Goal: Task Accomplishment & Management: Use online tool/utility

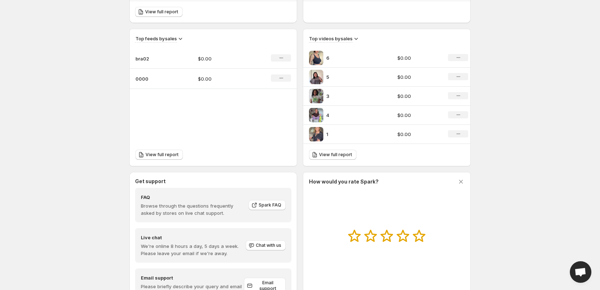
scroll to position [261, 0]
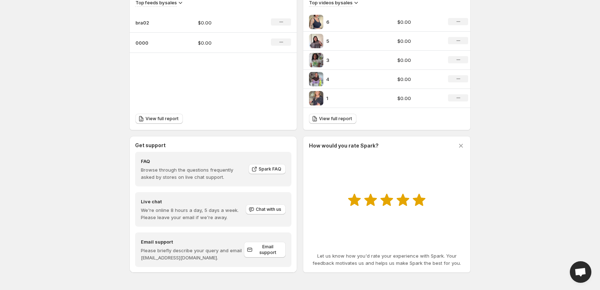
click at [419, 199] on icon at bounding box center [419, 200] width 13 height 12
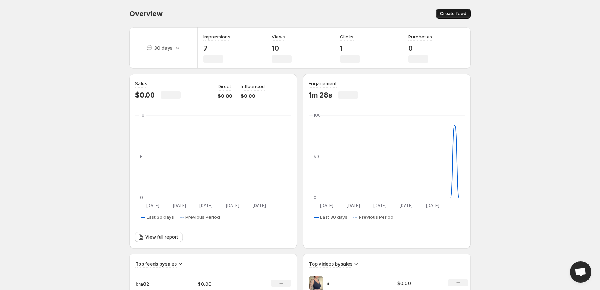
click at [462, 14] on span "Create feed" at bounding box center [453, 14] width 26 height 6
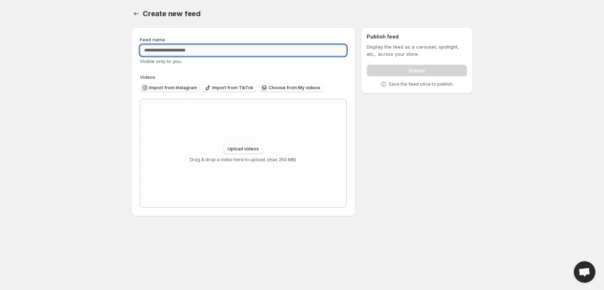
click at [209, 53] on input "Feed name" at bounding box center [243, 50] width 207 height 11
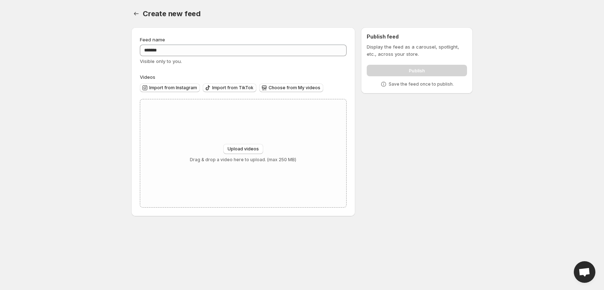
drag, startPoint x: 451, startPoint y: 128, endPoint x: 447, endPoint y: 98, distance: 30.5
click at [452, 127] on div "Feed name ******* Visible only to you. Videos Import from Instagram Import from…" at bounding box center [298, 123] width 347 height 203
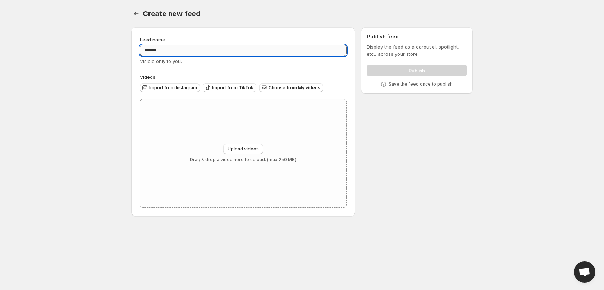
click at [187, 49] on input "*******" at bounding box center [243, 50] width 207 height 11
click at [144, 50] on input "*******" at bounding box center [243, 50] width 207 height 11
click at [193, 50] on input "*********" at bounding box center [243, 50] width 207 height 11
type input "*********"
click at [245, 148] on span "Upload videos" at bounding box center [242, 149] width 31 height 6
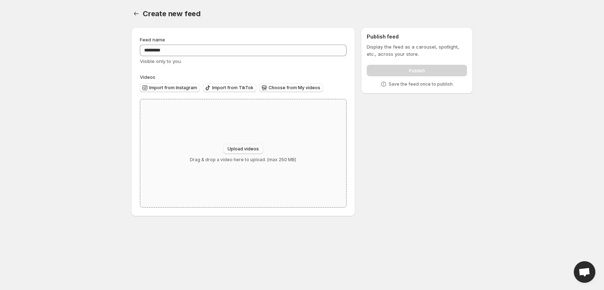
click at [257, 144] on button "Upload videos" at bounding box center [243, 149] width 40 height 10
type input "**********"
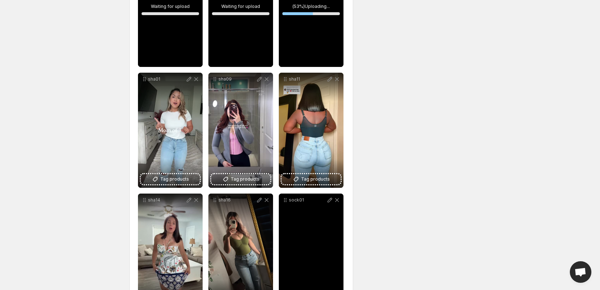
scroll to position [195, 0]
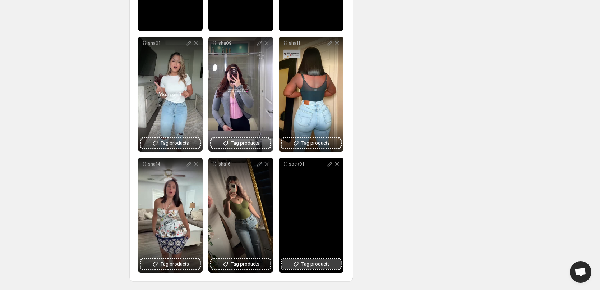
click at [314, 263] on span "Tag products" at bounding box center [315, 263] width 29 height 7
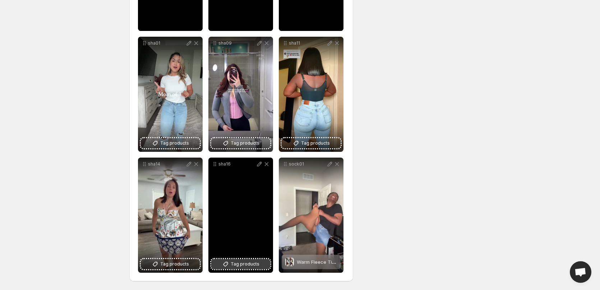
click at [239, 262] on span "Tag products" at bounding box center [245, 263] width 29 height 7
click at [240, 263] on span "Tag products" at bounding box center [245, 263] width 29 height 7
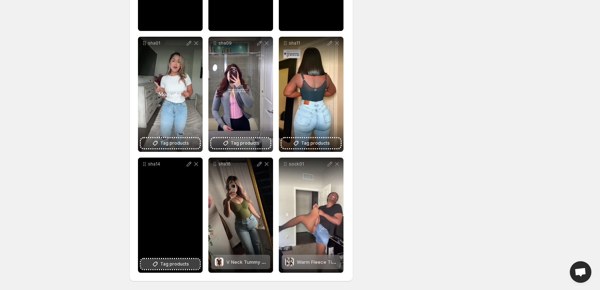
click at [181, 263] on span "Tag products" at bounding box center [174, 263] width 29 height 7
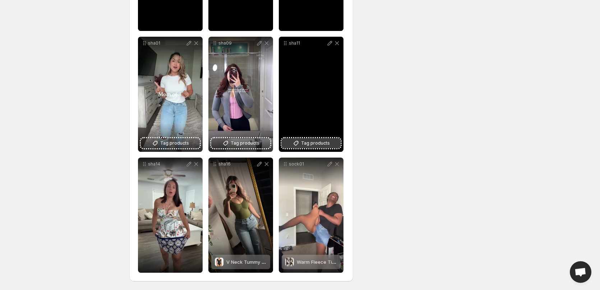
click at [318, 142] on span "Tag products" at bounding box center [315, 142] width 29 height 7
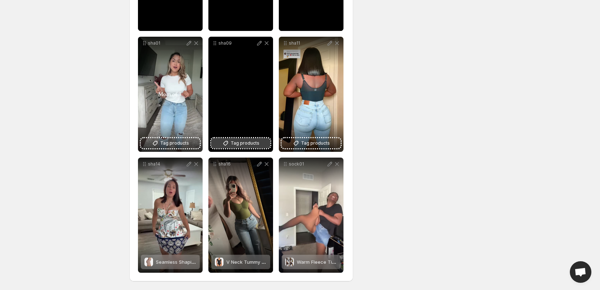
click at [234, 143] on span "Tag products" at bounding box center [245, 142] width 29 height 7
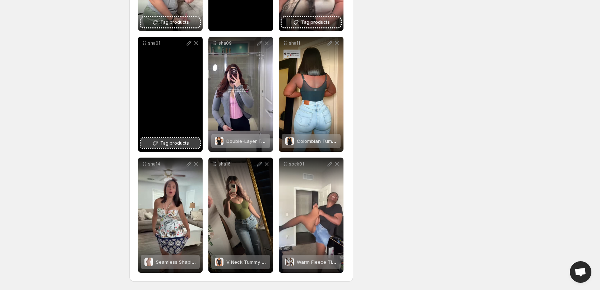
click at [177, 142] on span "Tag products" at bounding box center [174, 142] width 29 height 7
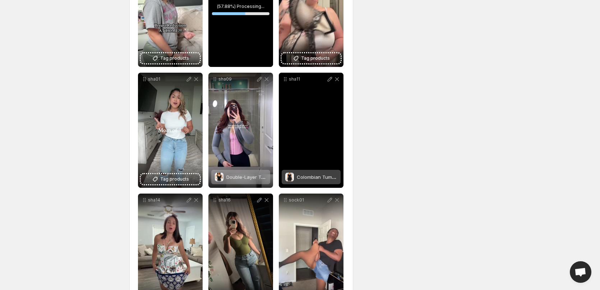
scroll to position [88, 0]
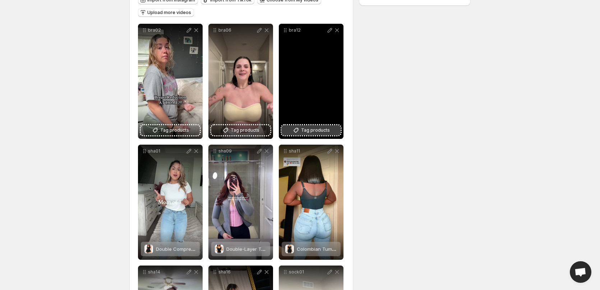
click at [322, 128] on span "Tag products" at bounding box center [315, 129] width 29 height 7
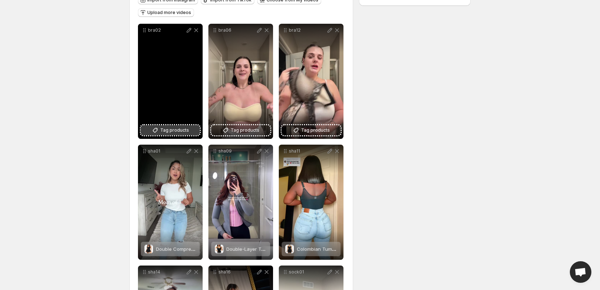
click at [173, 132] on span "Tag products" at bounding box center [174, 129] width 29 height 7
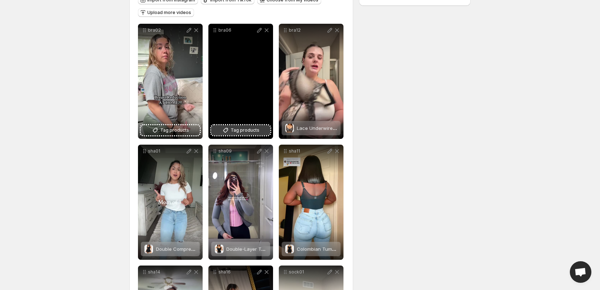
click at [240, 126] on button "Tag products" at bounding box center [240, 130] width 59 height 10
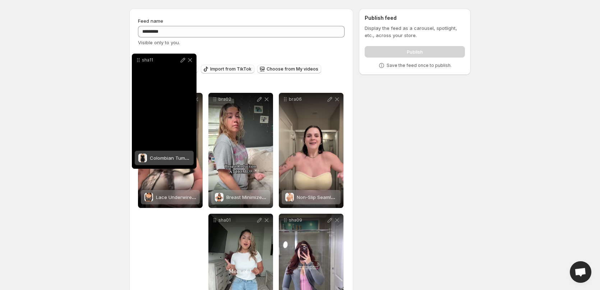
scroll to position [17, 0]
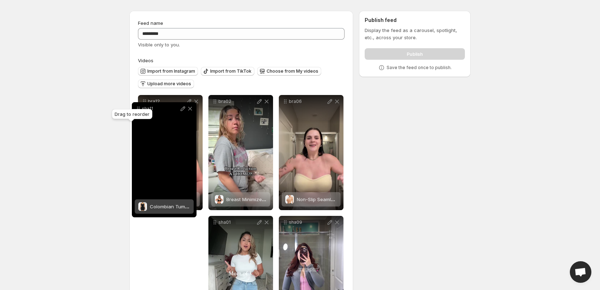
drag, startPoint x: 286, startPoint y: 153, endPoint x: 139, endPoint y: 110, distance: 153.0
click at [139, 110] on body "Home Feeds Videos Subscription Settings Create new feed. This page is ready Cre…" at bounding box center [300, 128] width 600 height 290
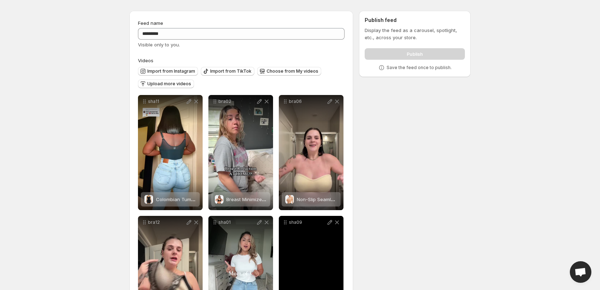
scroll to position [52, 0]
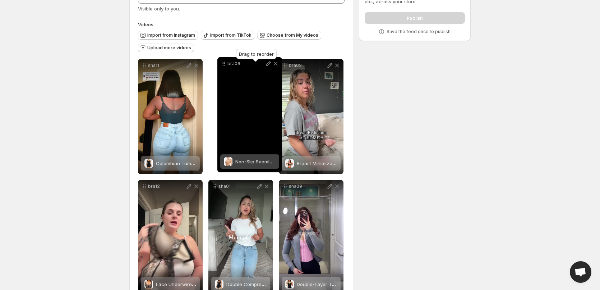
drag, startPoint x: 286, startPoint y: 68, endPoint x: 224, endPoint y: 66, distance: 61.5
click at [224, 66] on icon at bounding box center [223, 63] width 7 height 7
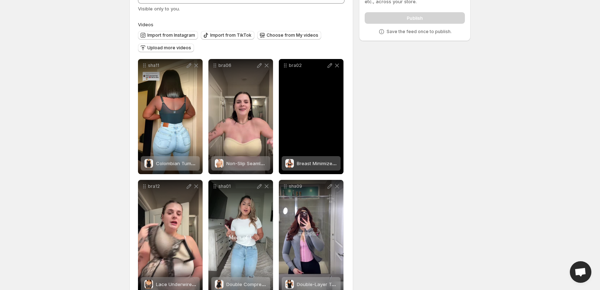
scroll to position [88, 0]
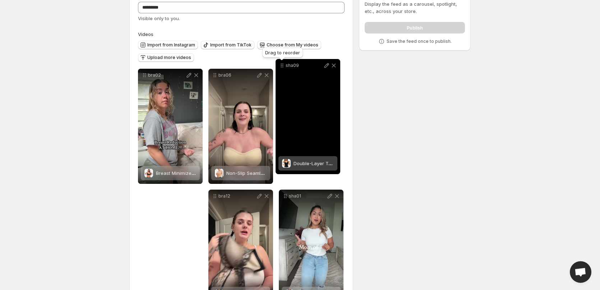
drag, startPoint x: 285, startPoint y: 152, endPoint x: 282, endPoint y: 49, distance: 103.5
click at [282, 62] on icon at bounding box center [281, 65] width 7 height 7
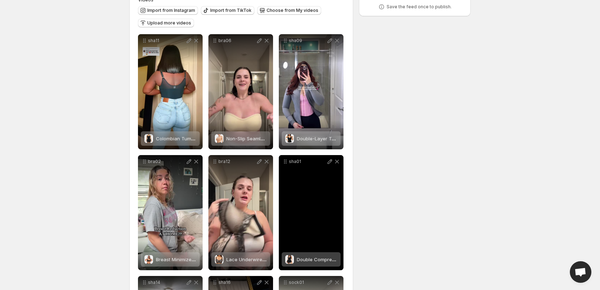
scroll to position [113, 0]
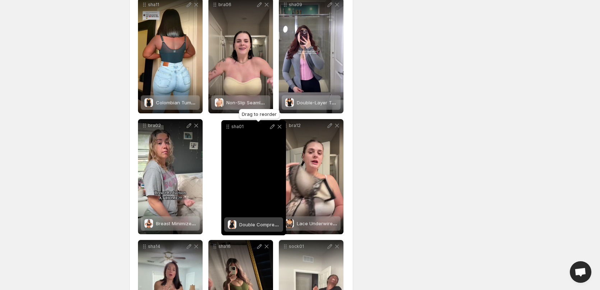
drag, startPoint x: 286, startPoint y: 127, endPoint x: 229, endPoint y: 128, distance: 57.5
click at [229, 128] on icon at bounding box center [228, 128] width 1 height 1
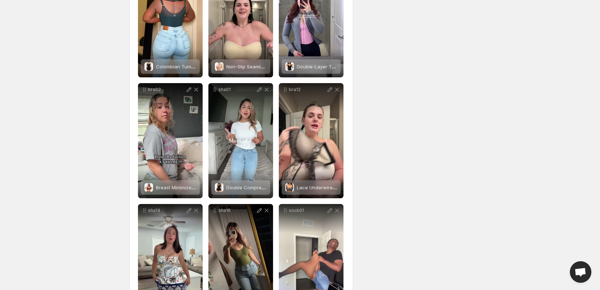
scroll to position [195, 0]
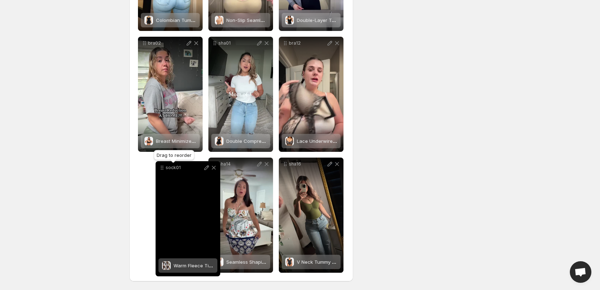
drag, startPoint x: 286, startPoint y: 165, endPoint x: 163, endPoint y: 169, distance: 123.3
click at [163, 169] on icon at bounding box center [161, 167] width 7 height 7
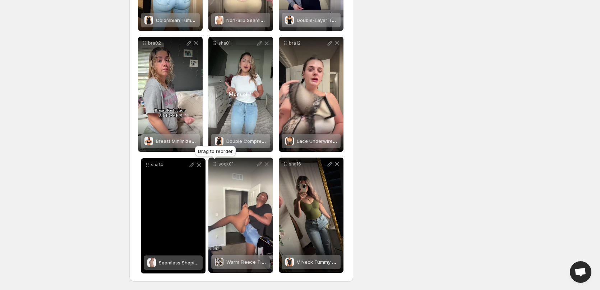
drag, startPoint x: 216, startPoint y: 164, endPoint x: 159, endPoint y: 167, distance: 57.2
click at [149, 165] on icon at bounding box center [148, 164] width 1 height 1
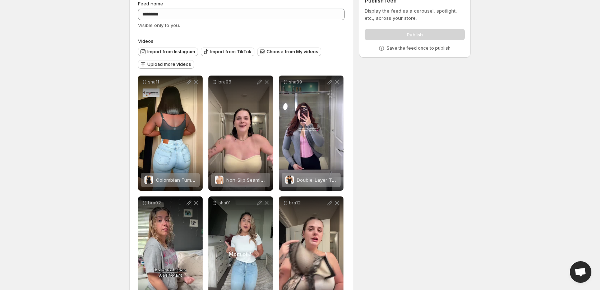
scroll to position [0, 0]
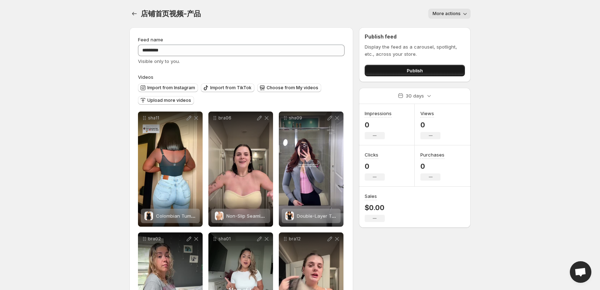
click at [411, 70] on span "Publish" at bounding box center [415, 70] width 16 height 7
click at [544, 68] on body "Home Feeds Videos Subscription Settings 店铺首页视频-产品. This page is ready 店铺首页视频-产品…" at bounding box center [300, 145] width 600 height 290
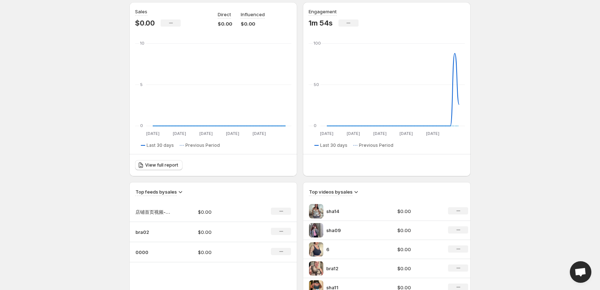
scroll to position [216, 0]
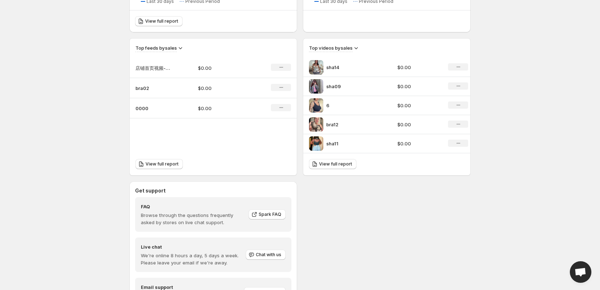
click at [355, 49] on icon at bounding box center [355, 47] width 7 height 7
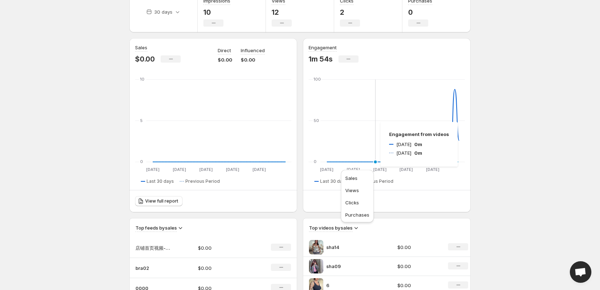
scroll to position [0, 0]
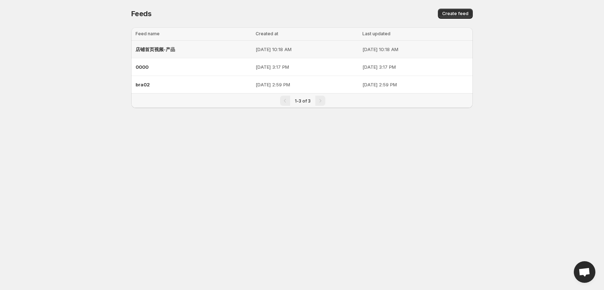
click at [161, 47] on span "店铺首页视频-产品" at bounding box center [155, 49] width 40 height 6
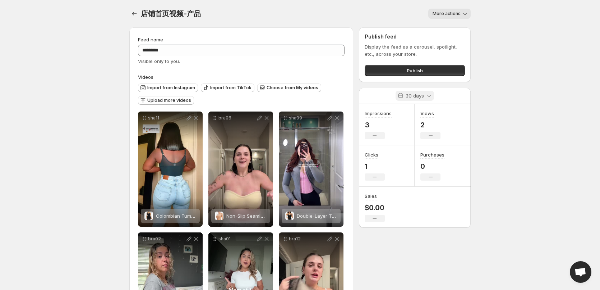
click at [429, 96] on icon at bounding box center [428, 95] width 7 height 7
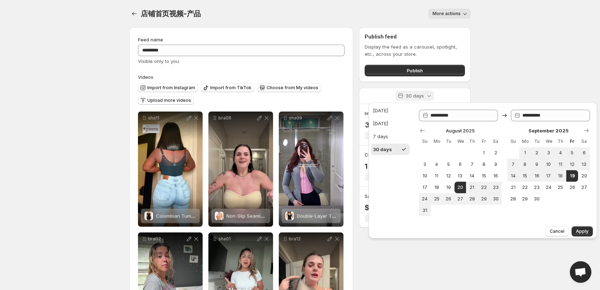
click at [429, 96] on icon at bounding box center [428, 95] width 7 height 7
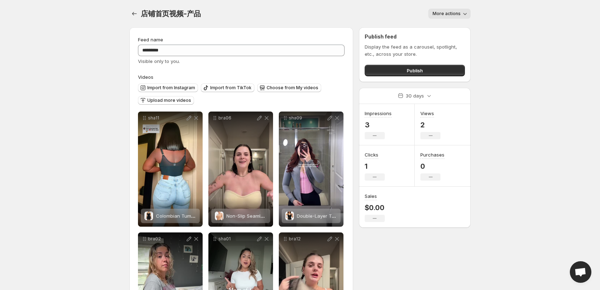
click at [466, 13] on icon "button" at bounding box center [464, 13] width 7 height 7
click at [548, 105] on body "Home Feeds Videos Subscription Settings 店铺首页视频-产品. This page is ready 店铺首页视频-产品…" at bounding box center [300, 145] width 600 height 290
click at [542, 104] on body "Home Feeds Videos Subscription Settings 店铺首页视频-产品. This page is ready 店铺首页视频-产品…" at bounding box center [300, 145] width 600 height 290
click at [575, 32] on body "Home Feeds Videos Subscription Settings 店铺首页视频-产品. This page is ready 店铺首页视频-产品…" at bounding box center [300, 145] width 600 height 290
click at [136, 13] on icon "Settings" at bounding box center [134, 13] width 7 height 7
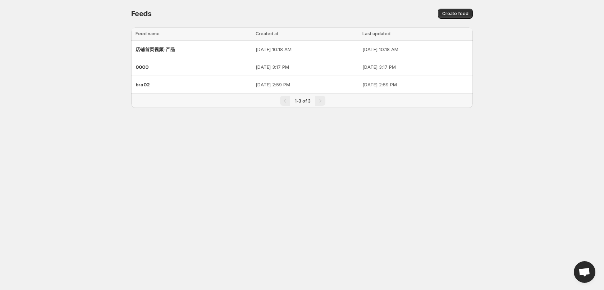
click at [516, 48] on body "Home Feeds Videos Subscription Settings Feeds. This page is ready Feeds Create …" at bounding box center [302, 145] width 604 height 290
